Goal: Task Accomplishment & Management: Manage account settings

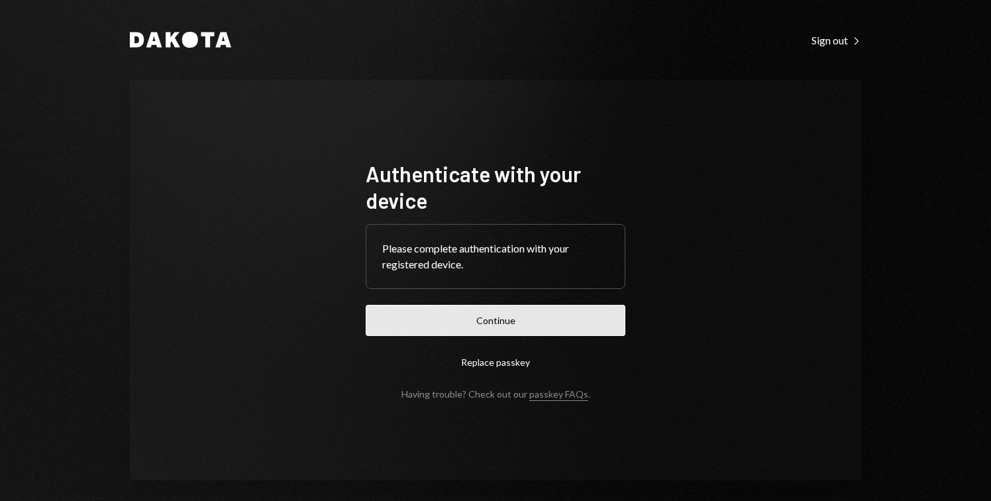
click at [496, 333] on button "Continue" at bounding box center [496, 320] width 260 height 31
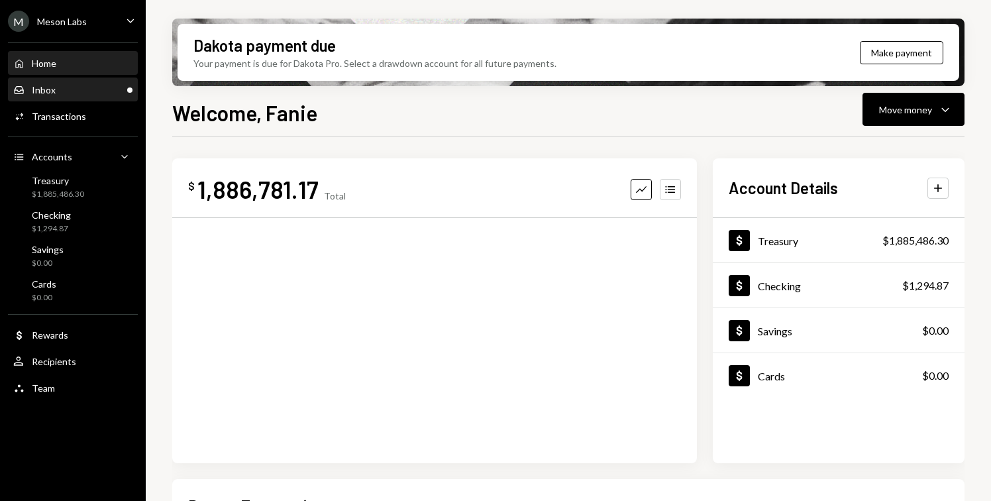
click at [90, 87] on div "Inbox Inbox" at bounding box center [72, 90] width 119 height 12
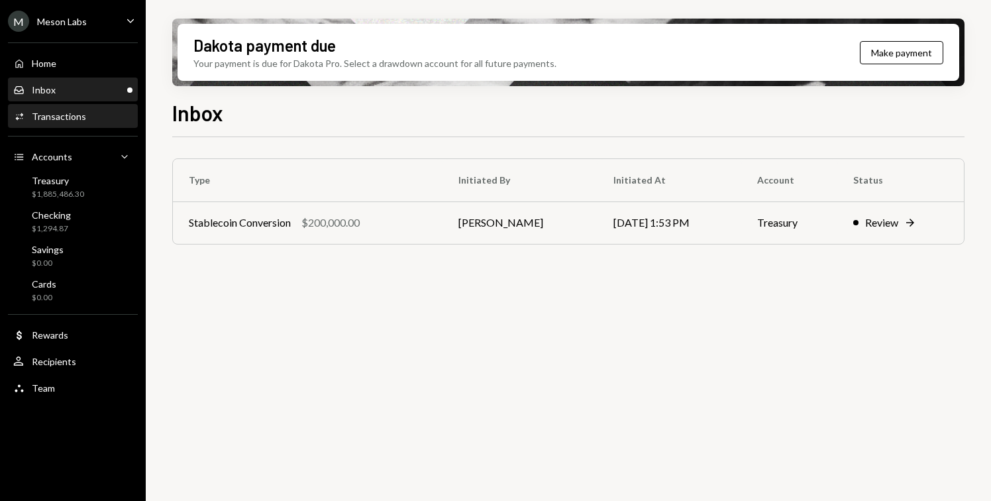
click at [93, 126] on div "Activities Transactions" at bounding box center [72, 116] width 119 height 23
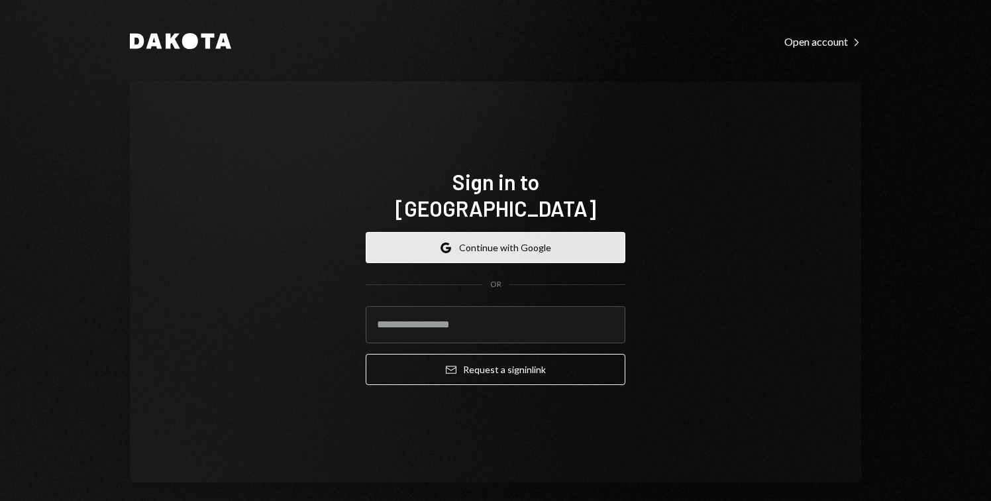
click at [501, 232] on button "Google Continue with Google" at bounding box center [496, 247] width 260 height 31
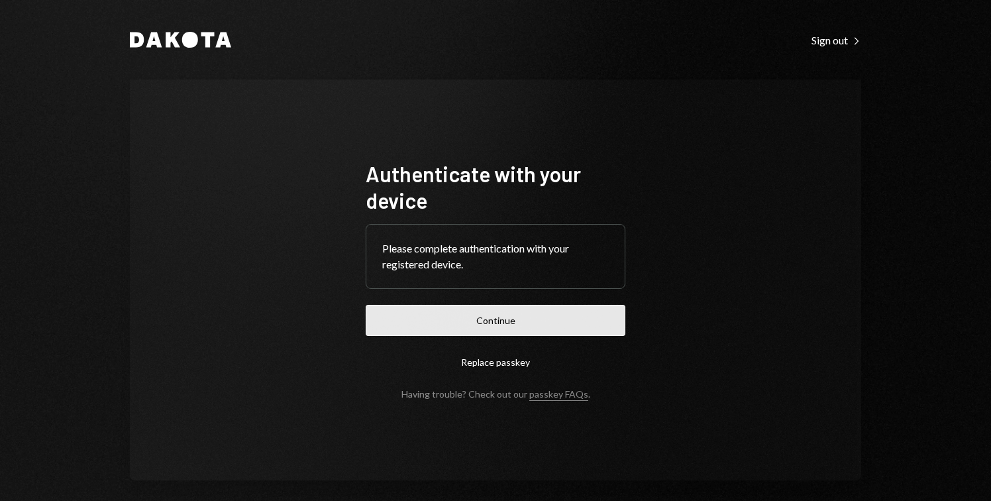
click at [477, 311] on button "Continue" at bounding box center [496, 320] width 260 height 31
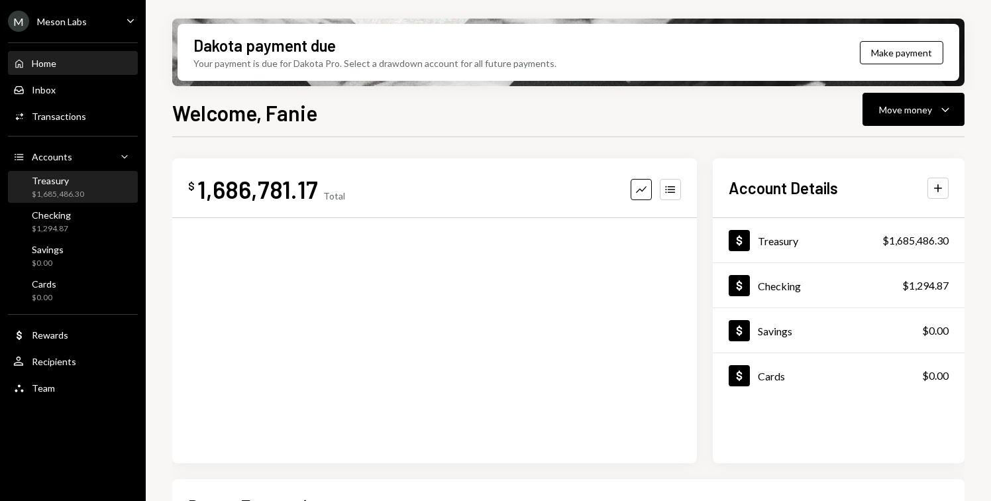
click at [70, 197] on div "$1,685,486.30" at bounding box center [58, 194] width 52 height 11
